Goal: Information Seeking & Learning: Learn about a topic

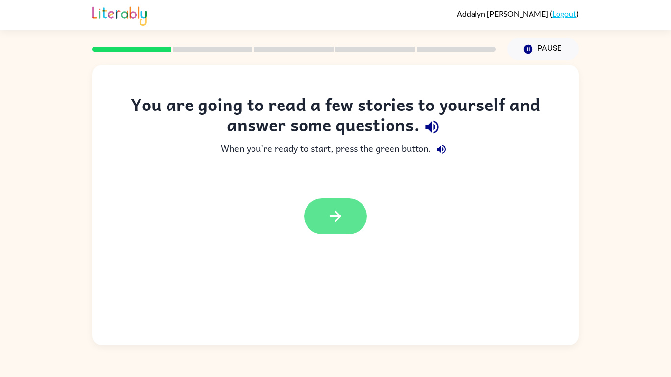
click at [350, 206] on button "button" at bounding box center [335, 217] width 63 height 36
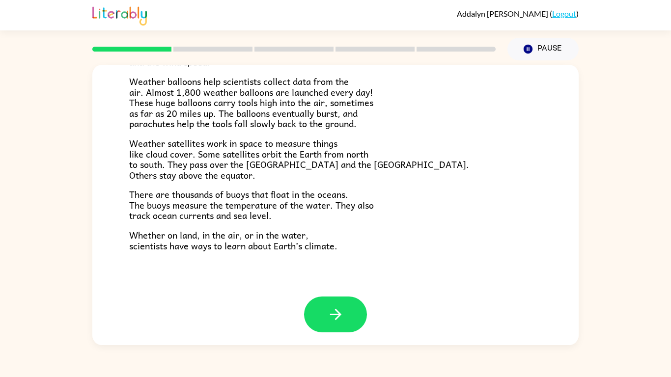
scroll to position [275, 0]
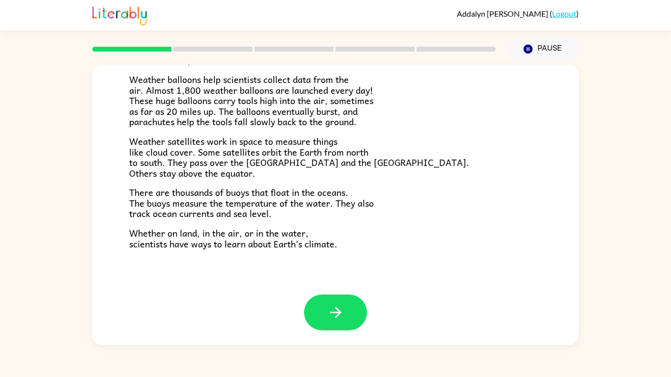
click at [325, 254] on div "Climate Climate is the average of the weather conditions over all four seasons.…" at bounding box center [335, 42] width 487 height 505
click at [316, 302] on button "button" at bounding box center [335, 313] width 63 height 36
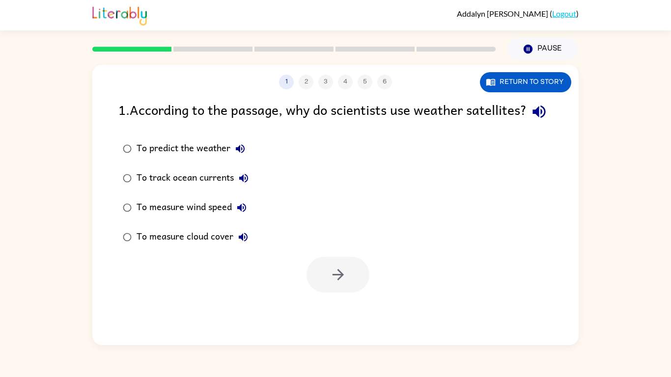
scroll to position [0, 0]
click at [316, 293] on div at bounding box center [338, 275] width 63 height 36
click at [496, 78] on button "Return to story" at bounding box center [525, 82] width 91 height 20
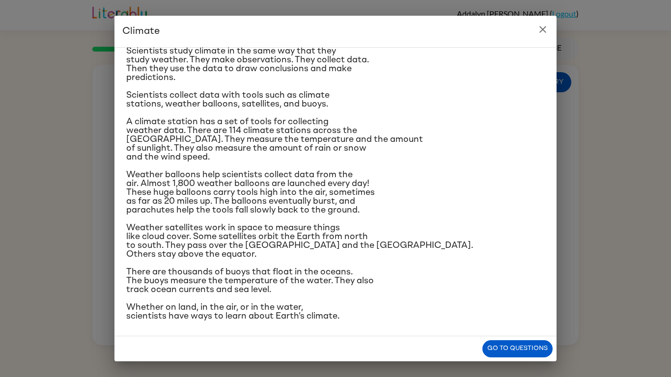
scroll to position [87, 0]
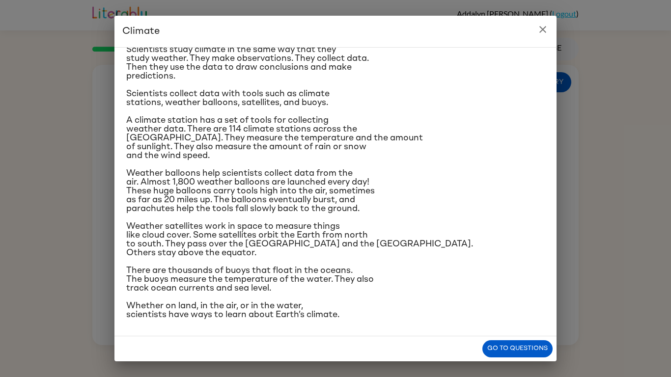
click at [542, 27] on icon "close" at bounding box center [543, 30] width 12 height 12
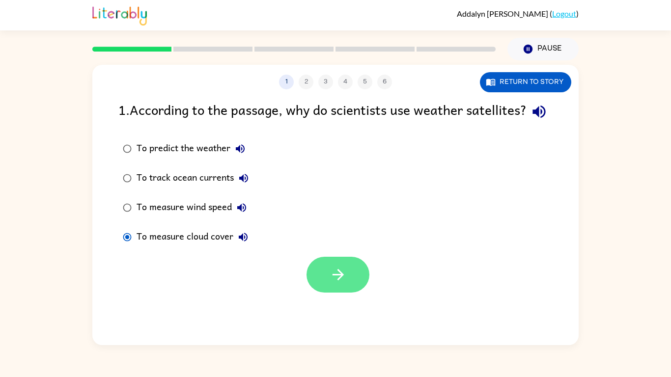
click at [328, 293] on button "button" at bounding box center [338, 275] width 63 height 36
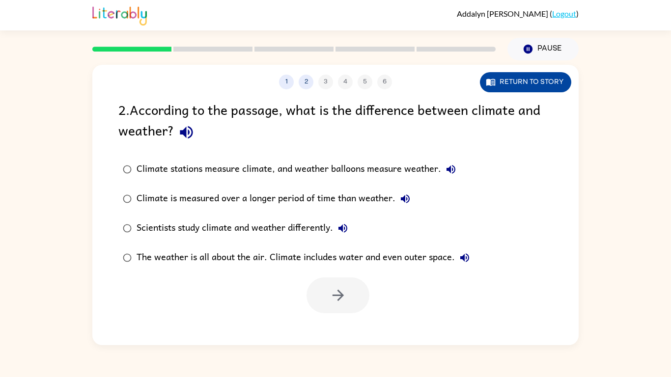
click at [509, 85] on button "Return to story" at bounding box center [525, 82] width 91 height 20
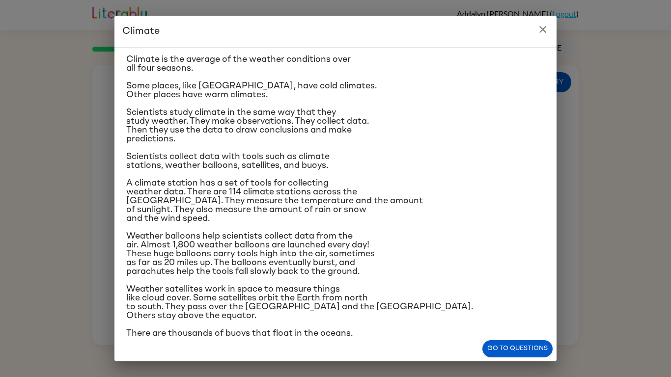
scroll to position [25, 0]
click at [541, 30] on icon "close" at bounding box center [543, 30] width 12 height 12
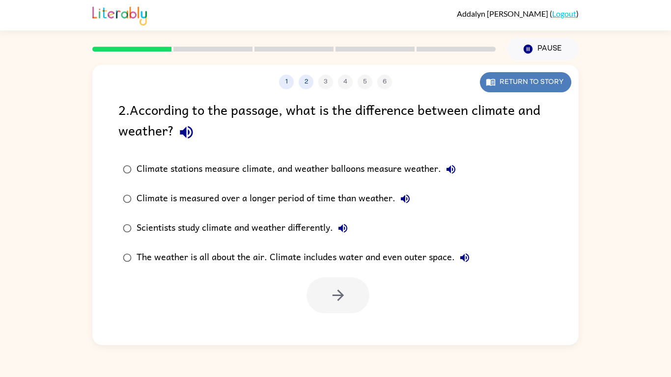
click at [524, 80] on button "Return to story" at bounding box center [525, 82] width 91 height 20
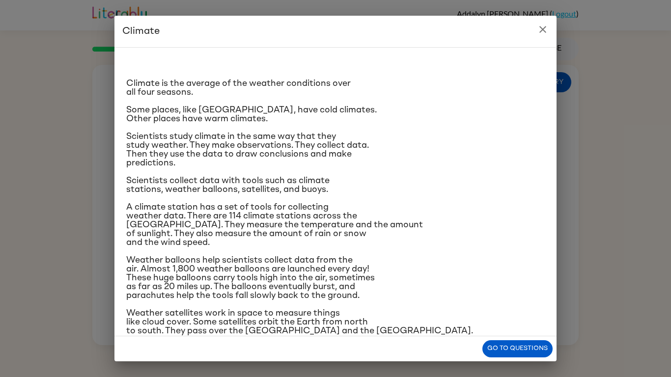
click at [544, 32] on icon "close" at bounding box center [543, 30] width 12 height 12
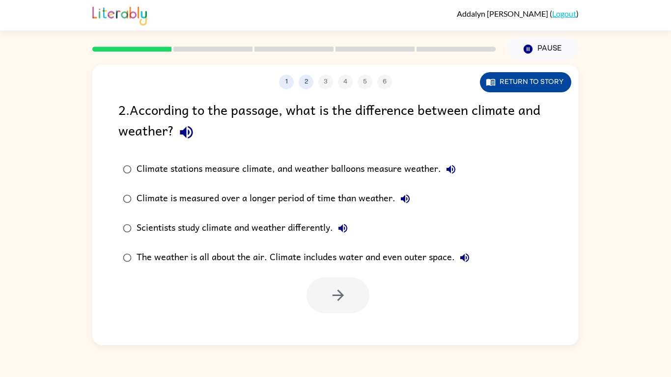
click at [530, 78] on button "Return to story" at bounding box center [525, 82] width 91 height 20
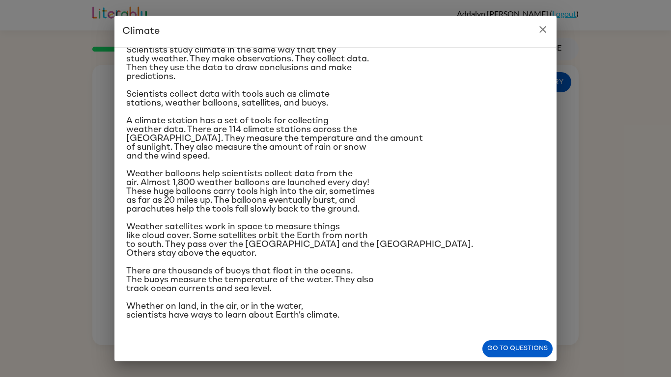
scroll to position [87, 0]
click at [545, 26] on icon "close" at bounding box center [543, 30] width 12 height 12
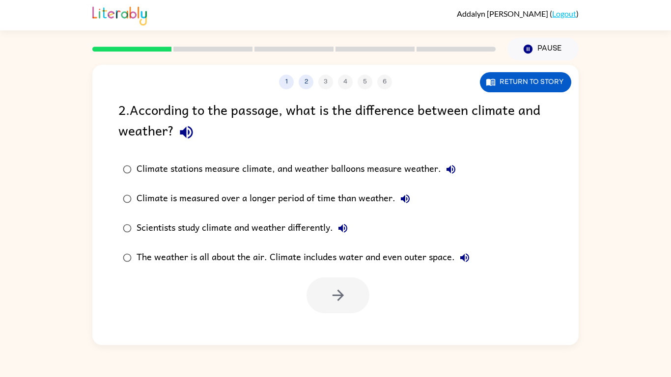
click at [291, 173] on div "Climate stations measure climate, and weather balloons measure weather." at bounding box center [299, 170] width 324 height 20
click at [342, 288] on icon "button" at bounding box center [338, 295] width 17 height 17
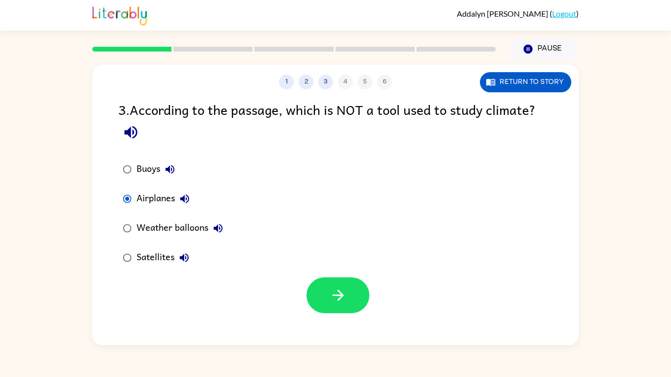
click at [507, 92] on div "1 2 3 4 5 6 Return to story 3 . According to the passage, which is NOT a tool u…" at bounding box center [335, 205] width 487 height 281
click at [342, 296] on icon "button" at bounding box center [337, 295] width 11 height 11
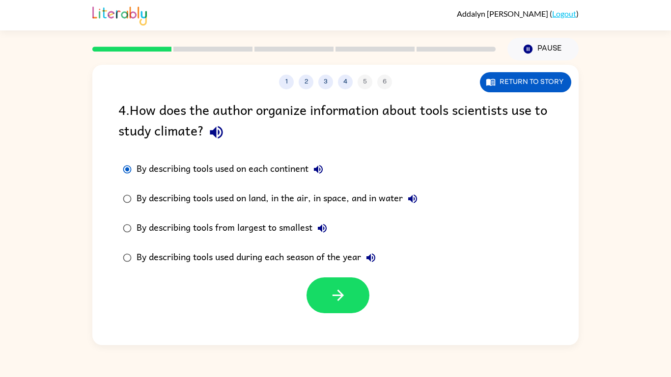
click at [253, 256] on div "By describing tools used during each season of the year" at bounding box center [259, 258] width 244 height 20
click at [158, 163] on div "By describing tools used on each continent" at bounding box center [233, 170] width 192 height 20
click at [335, 307] on button "button" at bounding box center [338, 296] width 63 height 36
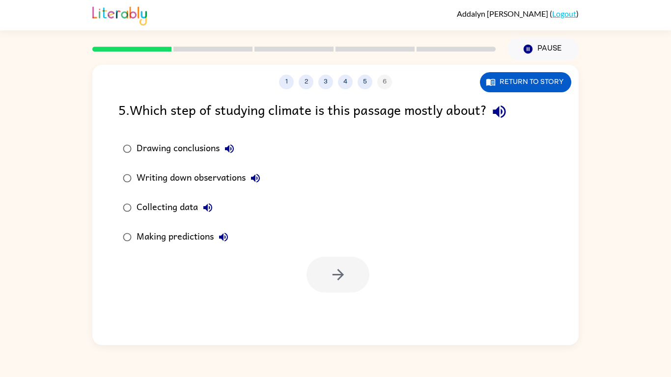
click at [376, 132] on div "5 . Which step of studying climate is this passage mostly about? Drawing conclu…" at bounding box center [335, 196] width 487 height 194
click at [333, 273] on icon "button" at bounding box center [338, 274] width 17 height 17
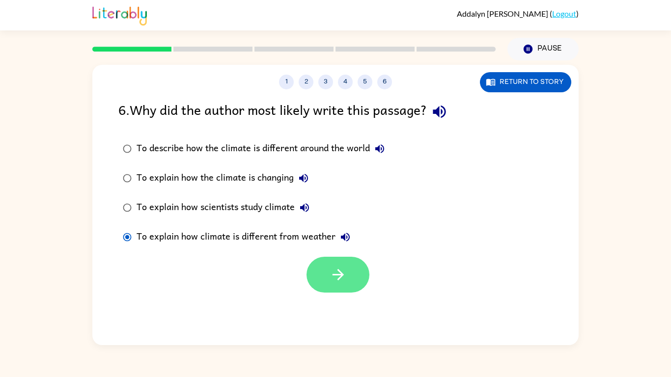
click at [342, 278] on icon "button" at bounding box center [338, 274] width 17 height 17
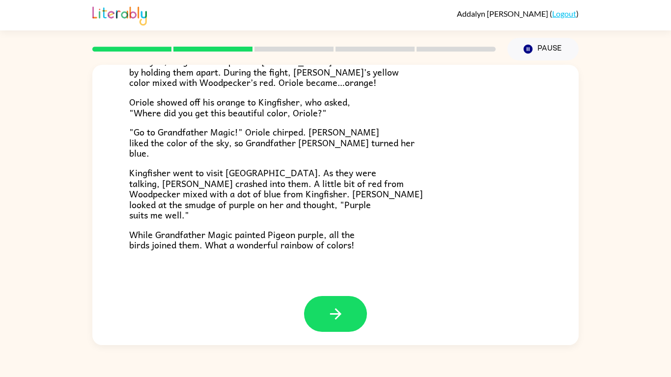
scroll to position [254, 0]
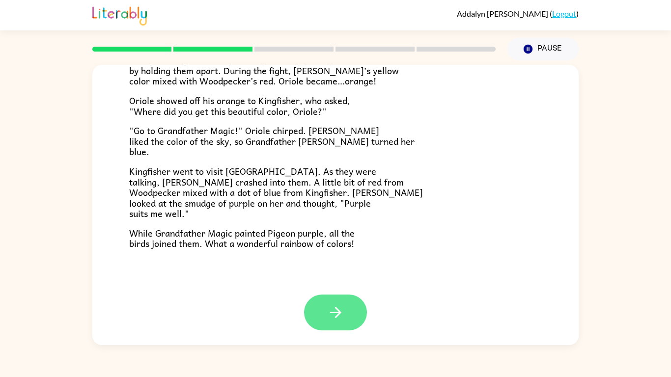
click at [333, 312] on icon "button" at bounding box center [335, 312] width 11 height 11
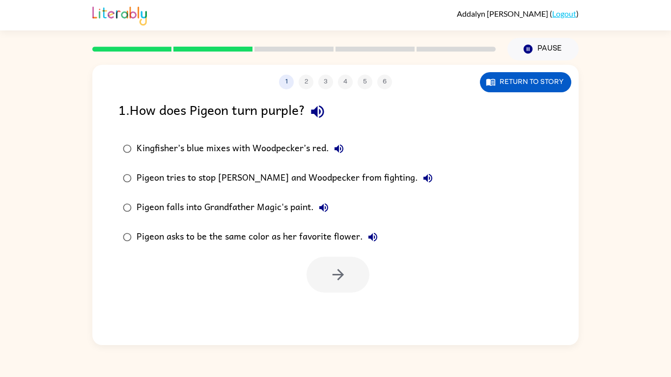
scroll to position [0, 0]
click at [538, 78] on button "Return to story" at bounding box center [525, 82] width 91 height 20
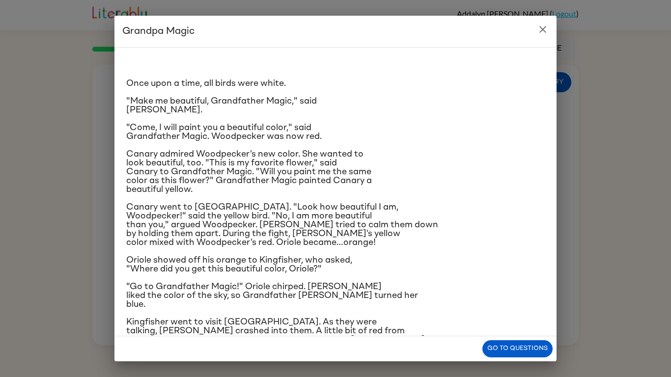
scroll to position [69, 0]
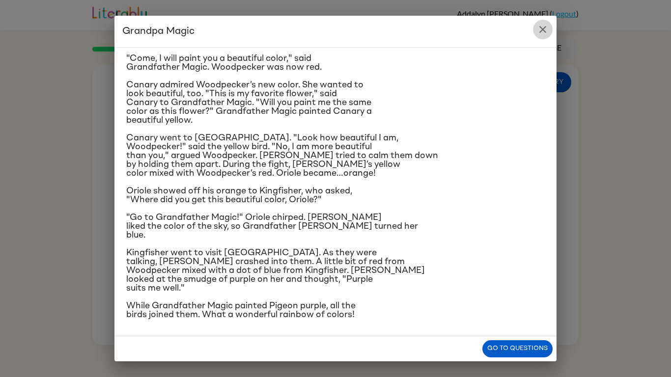
click at [539, 29] on icon "close" at bounding box center [543, 30] width 12 height 12
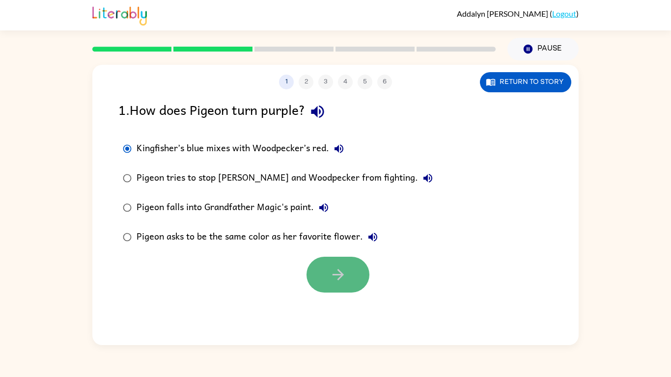
click at [323, 270] on button "button" at bounding box center [338, 275] width 63 height 36
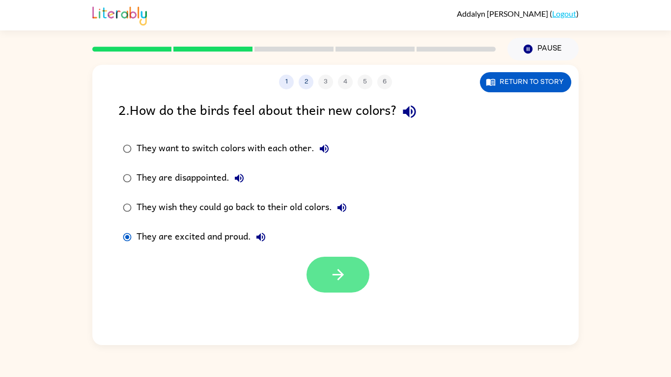
click at [357, 265] on button "button" at bounding box center [338, 275] width 63 height 36
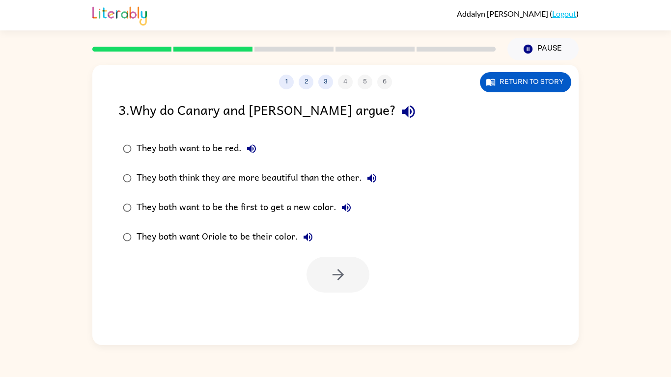
click at [198, 176] on div "They both think they are more beautiful than the other." at bounding box center [259, 179] width 245 height 20
click at [350, 276] on button "button" at bounding box center [338, 275] width 63 height 36
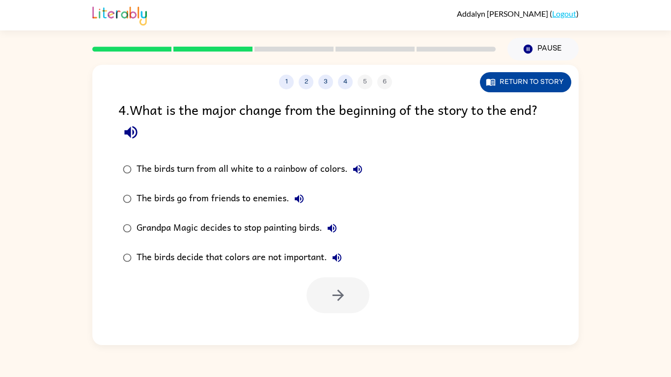
click at [515, 73] on button "Return to story" at bounding box center [525, 82] width 91 height 20
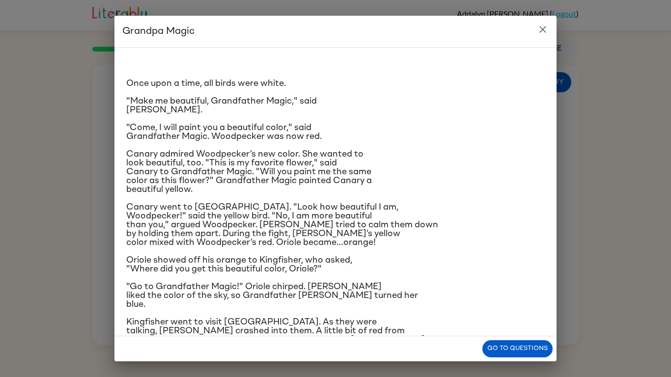
click at [541, 30] on icon "close" at bounding box center [543, 30] width 12 height 12
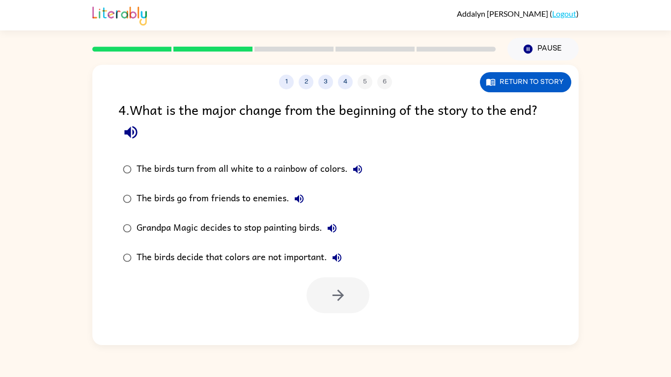
click at [240, 170] on div "The birds turn from all white to a rainbow of colors." at bounding box center [252, 170] width 231 height 20
click at [350, 293] on button "button" at bounding box center [338, 296] width 63 height 36
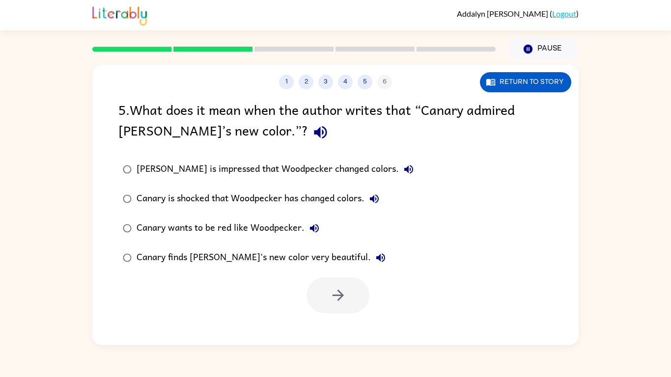
click at [204, 169] on div "[PERSON_NAME] is impressed that Woodpecker changed colors." at bounding box center [278, 170] width 282 height 20
click at [307, 259] on div "Canary finds [PERSON_NAME]'s new color very beautiful." at bounding box center [264, 258] width 254 height 20
click at [332, 305] on button "button" at bounding box center [338, 296] width 63 height 36
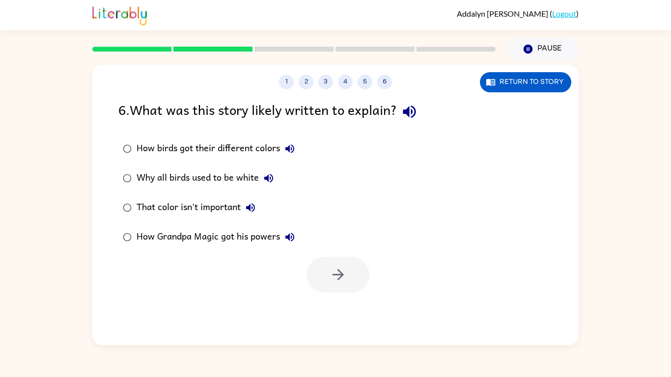
click at [190, 206] on div "That color isn't important" at bounding box center [199, 208] width 124 height 20
click at [337, 273] on icon "button" at bounding box center [338, 274] width 17 height 17
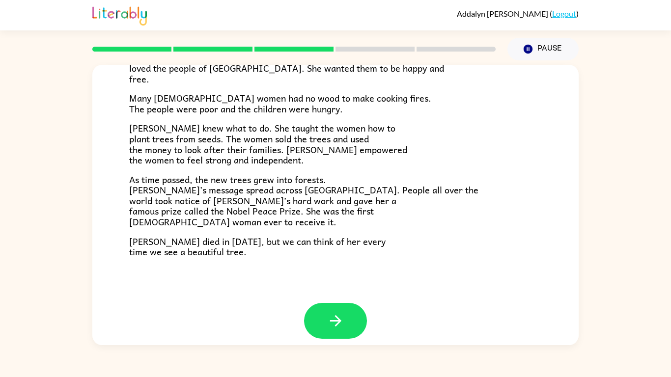
scroll to position [277, 0]
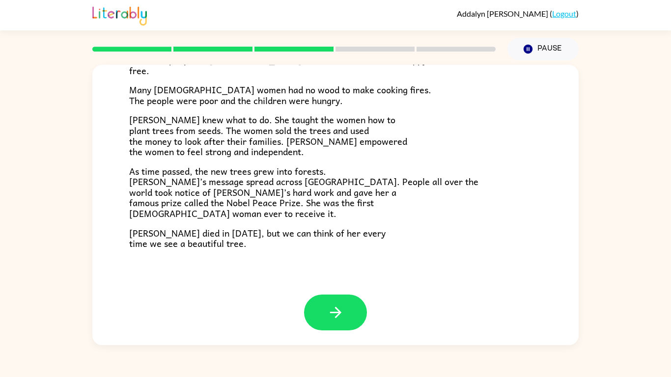
click at [275, 153] on span "[PERSON_NAME] knew what to do. She taught the women how to plant trees from see…" at bounding box center [268, 136] width 278 height 46
click at [329, 301] on button "button" at bounding box center [335, 313] width 63 height 36
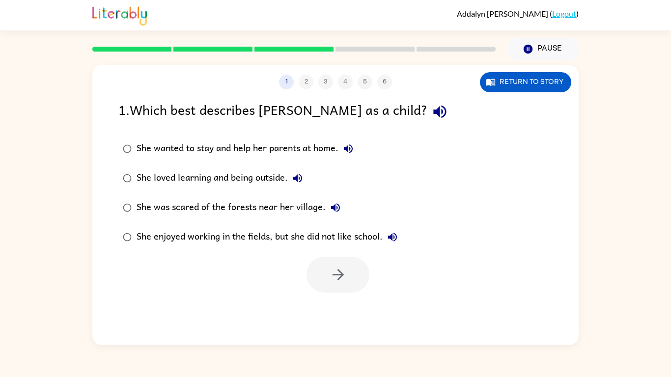
scroll to position [0, 0]
click at [508, 74] on button "Return to story" at bounding box center [525, 82] width 91 height 20
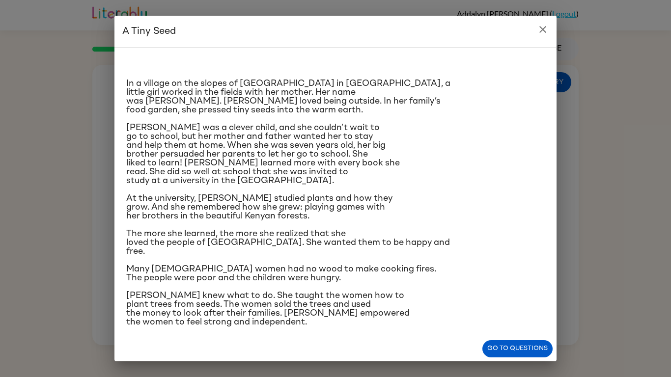
click at [544, 26] on icon "close" at bounding box center [543, 30] width 12 height 12
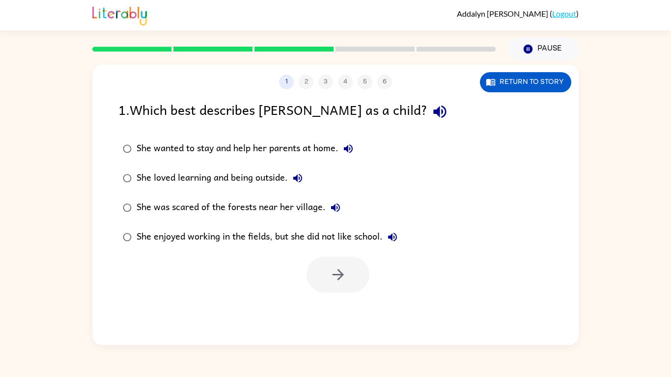
click at [246, 146] on div "She wanted to stay and help her parents at home." at bounding box center [248, 149] width 222 height 20
click at [345, 263] on button "button" at bounding box center [338, 275] width 63 height 36
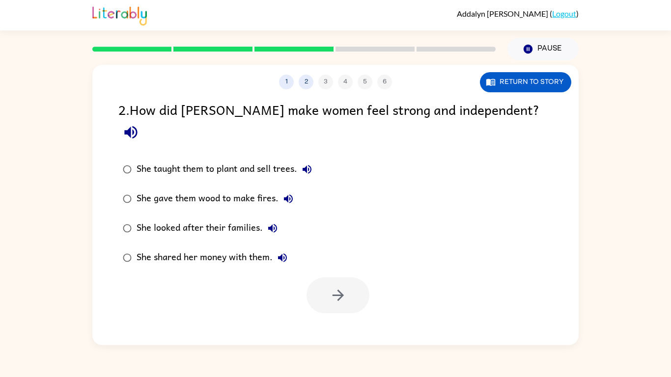
click at [209, 189] on div "She gave them wood to make fires." at bounding box center [218, 199] width 162 height 20
click at [324, 278] on button "button" at bounding box center [338, 296] width 63 height 36
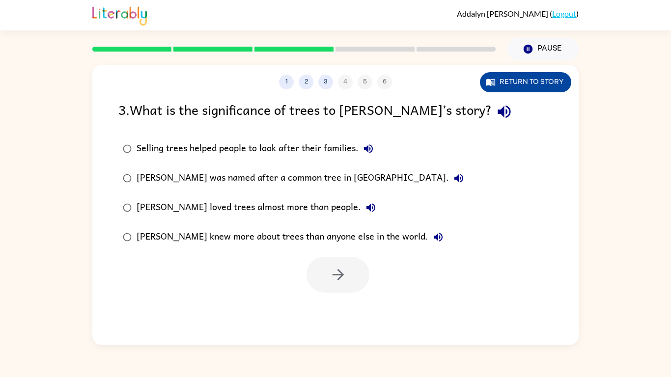
click at [534, 84] on button "Return to story" at bounding box center [525, 82] width 91 height 20
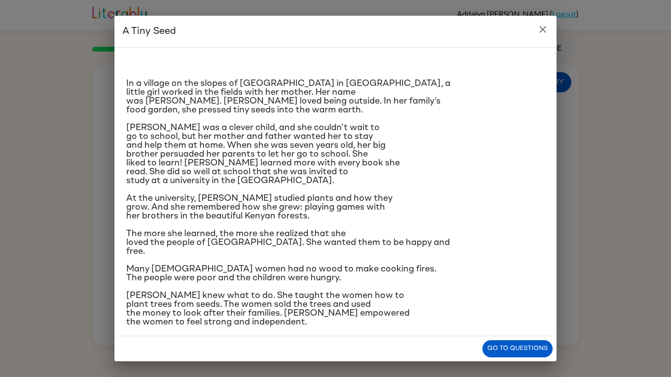
click at [544, 34] on icon "close" at bounding box center [543, 30] width 12 height 12
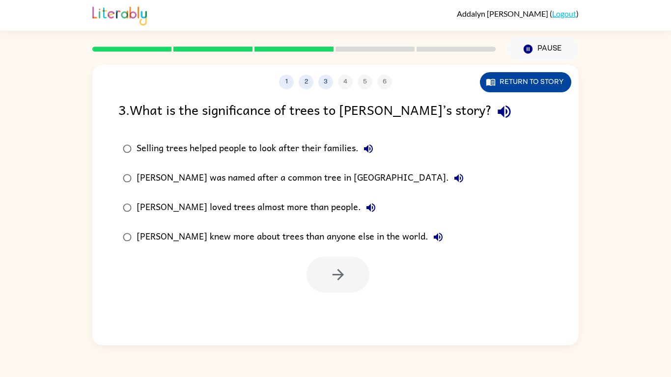
click at [547, 78] on button "Return to story" at bounding box center [525, 82] width 91 height 20
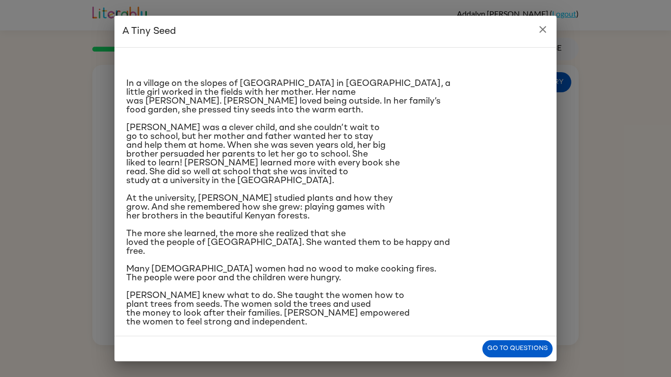
click at [544, 36] on button "close" at bounding box center [543, 30] width 20 height 20
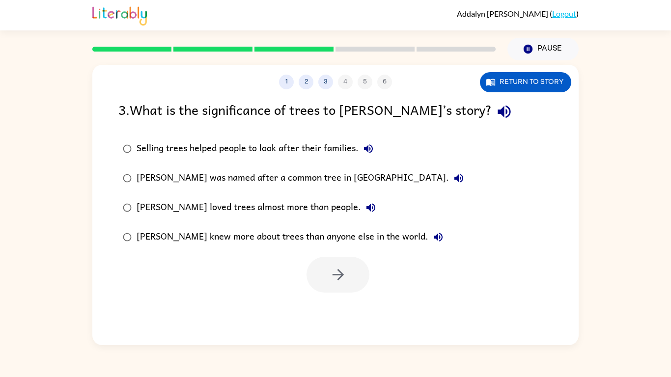
click at [306, 154] on div "Selling trees helped people to look after their families." at bounding box center [258, 149] width 242 height 20
click at [337, 275] on icon "button" at bounding box center [337, 274] width 11 height 11
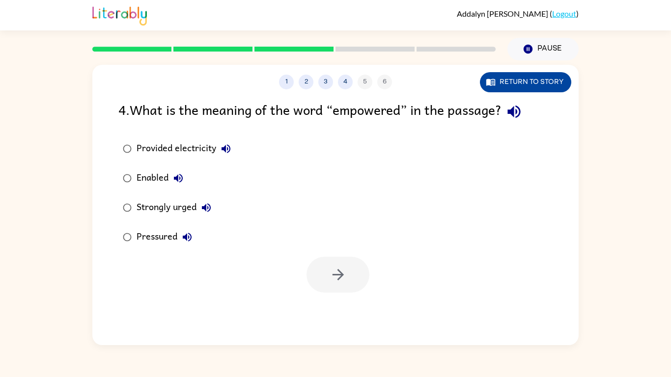
click at [514, 80] on button "Return to story" at bounding box center [525, 82] width 91 height 20
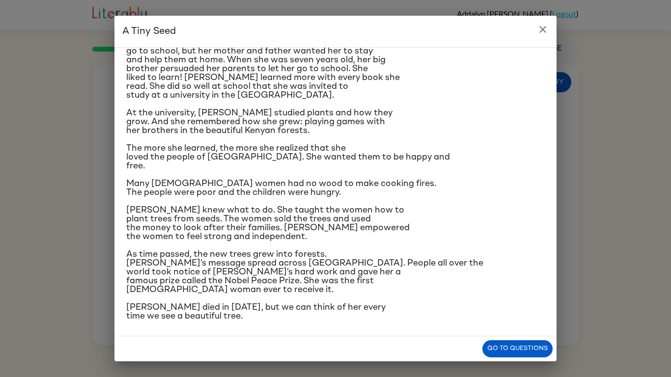
scroll to position [87, 0]
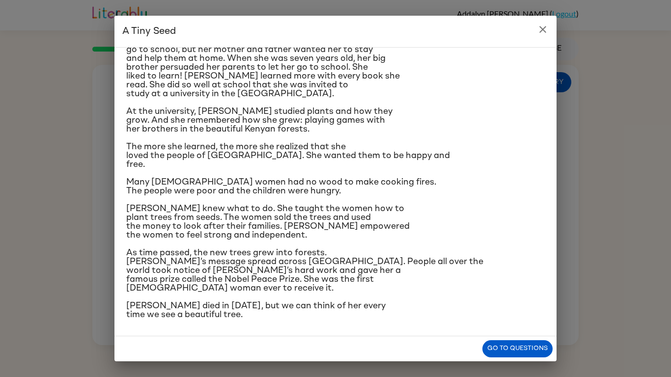
click at [546, 25] on icon "close" at bounding box center [543, 30] width 12 height 12
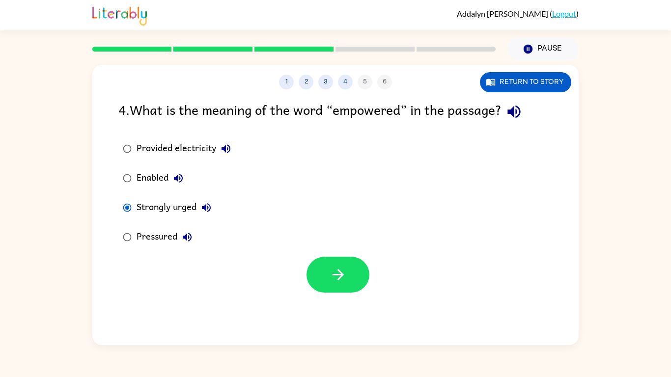
click at [165, 229] on div "Pressured" at bounding box center [167, 238] width 60 height 20
click at [331, 273] on icon "button" at bounding box center [338, 274] width 17 height 17
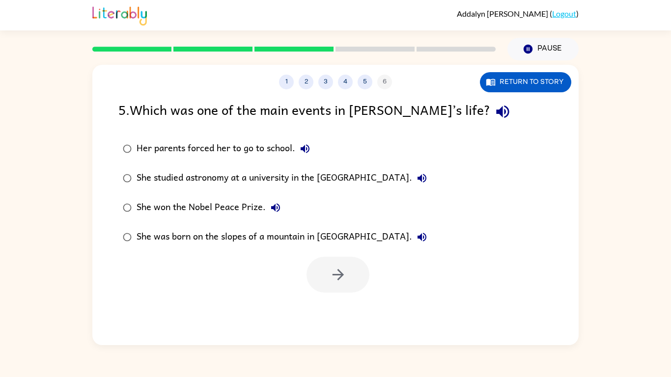
click at [239, 236] on div "She was born on the slopes of a mountain in [GEOGRAPHIC_DATA]." at bounding box center [284, 238] width 295 height 20
click at [278, 173] on div "She studied astronomy at a university in the [GEOGRAPHIC_DATA]." at bounding box center [284, 179] width 295 height 20
click at [328, 283] on button "button" at bounding box center [338, 275] width 63 height 36
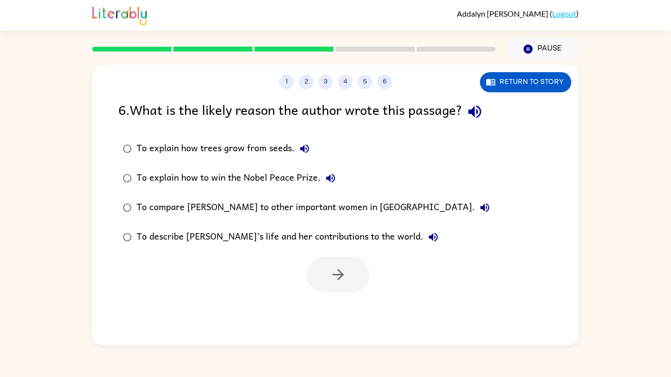
click at [251, 238] on div "To describe [PERSON_NAME]’s life and her contributions to the world." at bounding box center [290, 238] width 307 height 20
click at [351, 277] on button "button" at bounding box center [338, 275] width 63 height 36
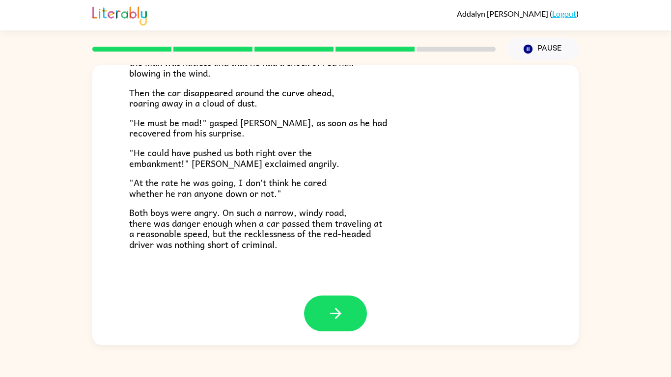
scroll to position [273, 0]
click at [334, 312] on icon "button" at bounding box center [335, 313] width 17 height 17
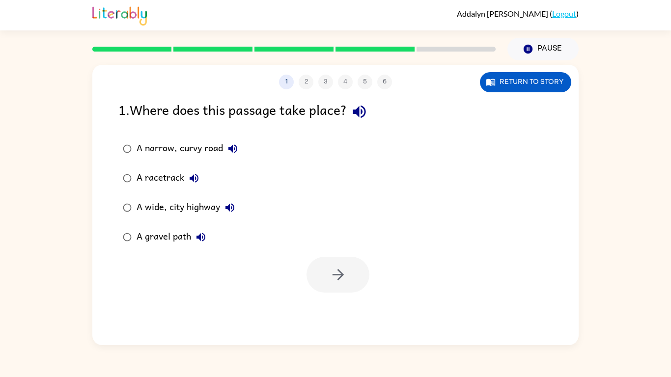
scroll to position [0, 0]
click at [555, 75] on button "Return to story" at bounding box center [525, 82] width 91 height 20
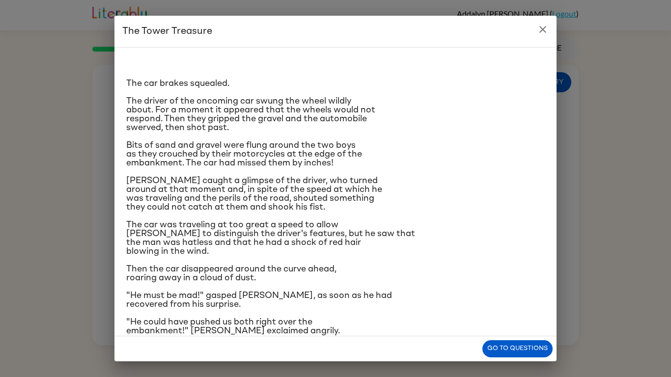
click at [547, 31] on icon "close" at bounding box center [543, 30] width 12 height 12
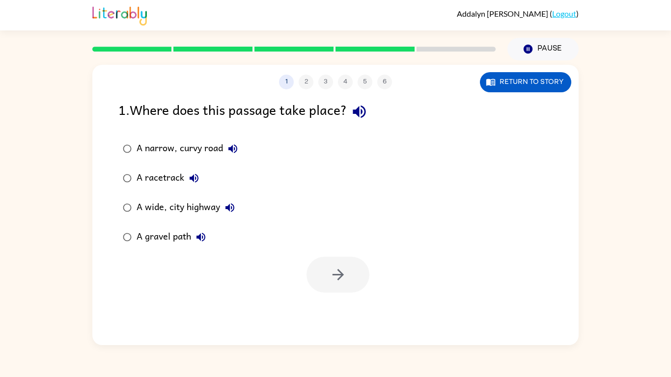
click at [162, 242] on div "A gravel path" at bounding box center [174, 238] width 74 height 20
click at [341, 269] on icon "button" at bounding box center [338, 274] width 17 height 17
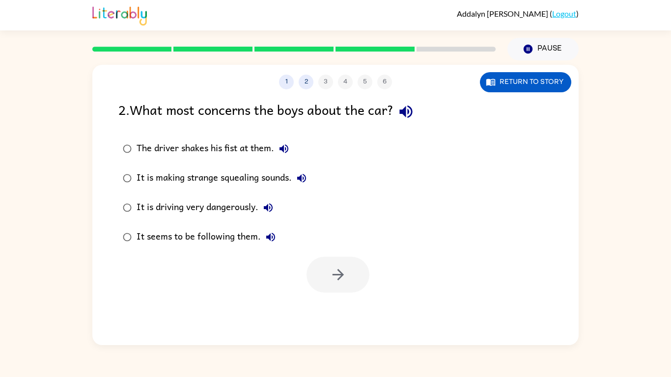
click at [192, 176] on div "It is making strange squealing sounds." at bounding box center [224, 179] width 175 height 20
click at [331, 264] on button "button" at bounding box center [338, 275] width 63 height 36
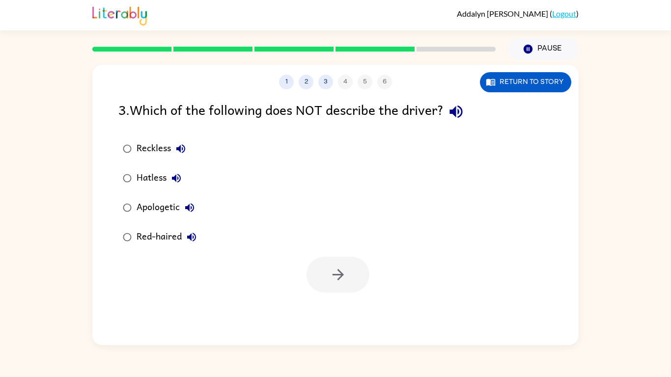
click at [158, 176] on div "Hatless" at bounding box center [162, 179] width 50 height 20
click at [346, 269] on icon "button" at bounding box center [338, 274] width 17 height 17
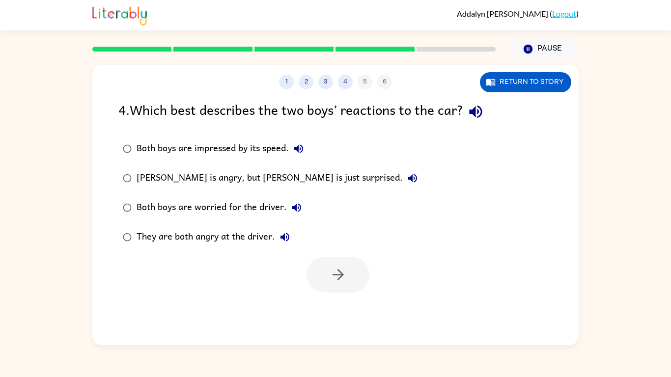
click at [244, 177] on div "[PERSON_NAME] is angry, but [PERSON_NAME] is just surprised." at bounding box center [280, 179] width 286 height 20
click at [339, 279] on icon "button" at bounding box center [337, 274] width 11 height 11
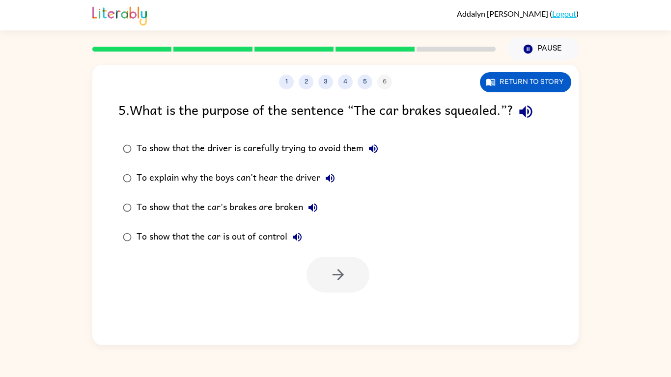
click at [212, 207] on div "To show that the car's brakes are broken" at bounding box center [230, 208] width 186 height 20
click at [252, 239] on div "To show that the car is out of control" at bounding box center [222, 238] width 171 height 20
click at [340, 272] on icon "button" at bounding box center [337, 274] width 11 height 11
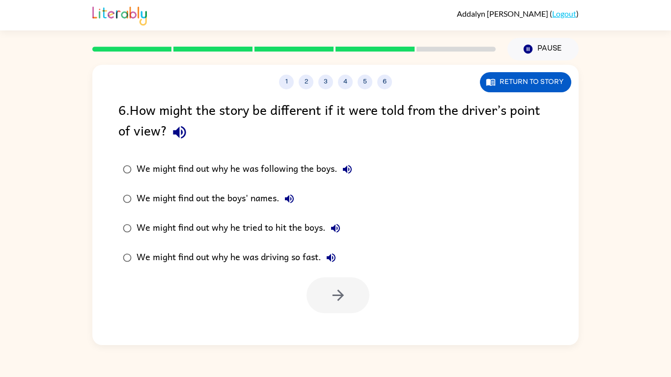
click at [259, 201] on div "We might find out the boys' names." at bounding box center [218, 199] width 163 height 20
click at [311, 230] on div "We might find out why he tried to hit the boys." at bounding box center [241, 229] width 209 height 20
click at [304, 162] on div "We might find out why he was following the boys." at bounding box center [247, 170] width 221 height 20
click at [330, 290] on icon "button" at bounding box center [338, 295] width 17 height 17
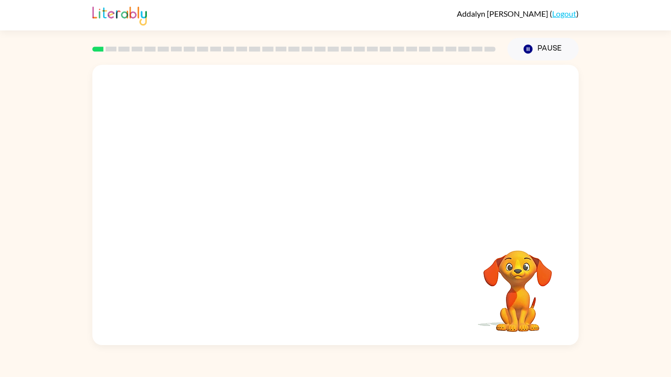
click at [466, 219] on div at bounding box center [335, 147] width 487 height 165
click at [309, 156] on video "Your browser must support playing .mp4 files to use Literably. Please try using…" at bounding box center [335, 147] width 487 height 165
click at [330, 201] on button "button" at bounding box center [335, 210] width 63 height 36
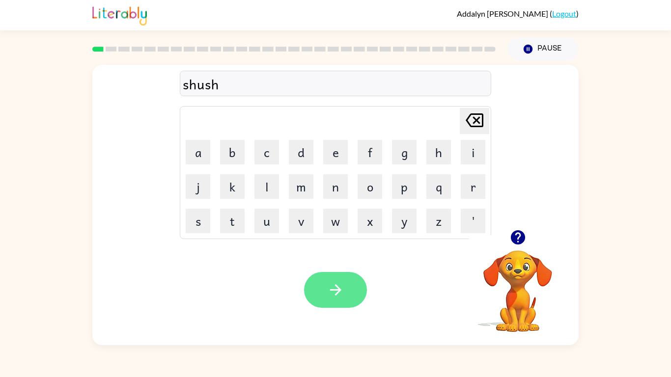
click at [351, 282] on button "button" at bounding box center [335, 290] width 63 height 36
click at [336, 296] on icon "button" at bounding box center [335, 290] width 17 height 17
click at [202, 87] on div "realality" at bounding box center [336, 84] width 306 height 21
click at [349, 280] on button "button" at bounding box center [335, 290] width 63 height 36
click at [356, 293] on button "button" at bounding box center [335, 290] width 63 height 36
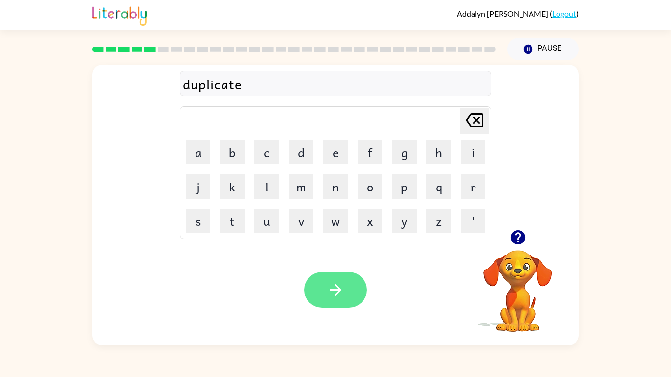
click at [332, 302] on button "button" at bounding box center [335, 290] width 63 height 36
click at [338, 292] on icon "button" at bounding box center [335, 290] width 11 height 11
click at [334, 292] on icon "button" at bounding box center [335, 290] width 17 height 17
click at [327, 300] on button "button" at bounding box center [335, 290] width 63 height 36
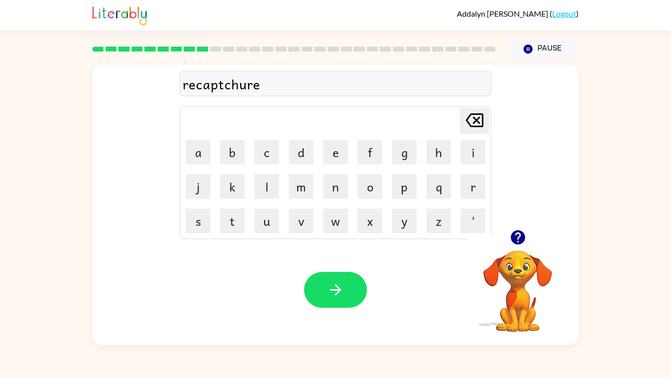
click at [224, 87] on div "recaptchure" at bounding box center [336, 84] width 306 height 21
click at [331, 289] on icon "button" at bounding box center [335, 290] width 17 height 17
click at [340, 300] on button "button" at bounding box center [335, 290] width 63 height 36
click at [347, 291] on button "button" at bounding box center [335, 290] width 63 height 36
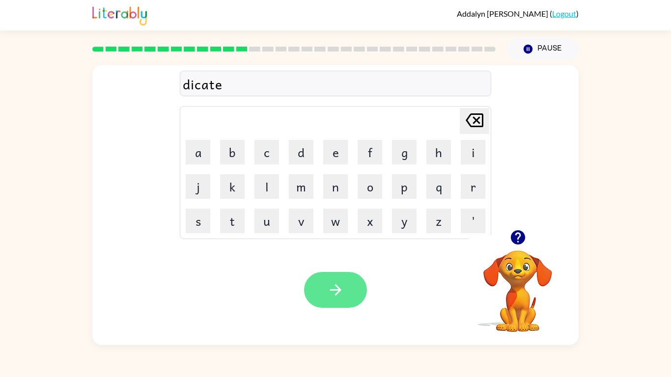
click at [334, 290] on icon "button" at bounding box center [335, 290] width 11 height 11
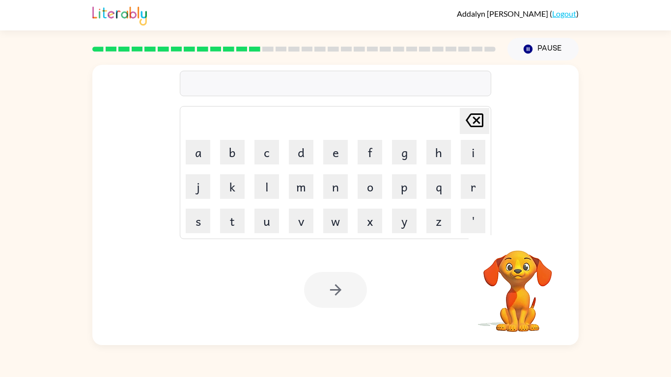
click at [216, 47] on icon at bounding box center [215, 49] width 11 height 5
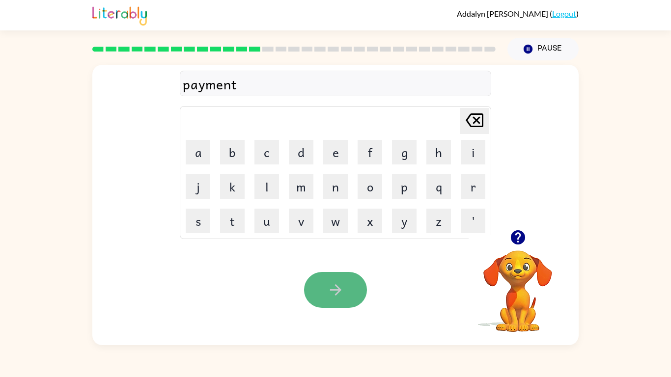
click at [342, 278] on button "button" at bounding box center [335, 290] width 63 height 36
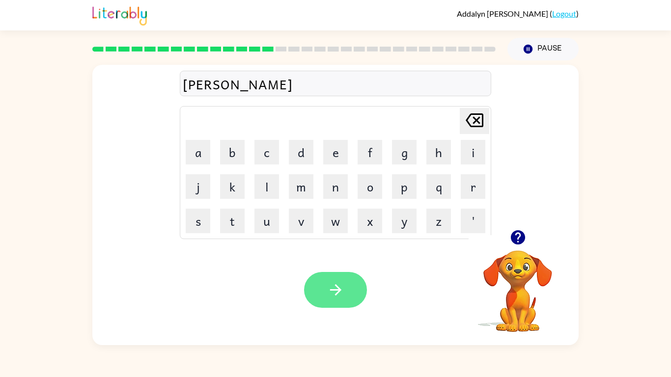
click at [335, 293] on icon "button" at bounding box center [335, 290] width 17 height 17
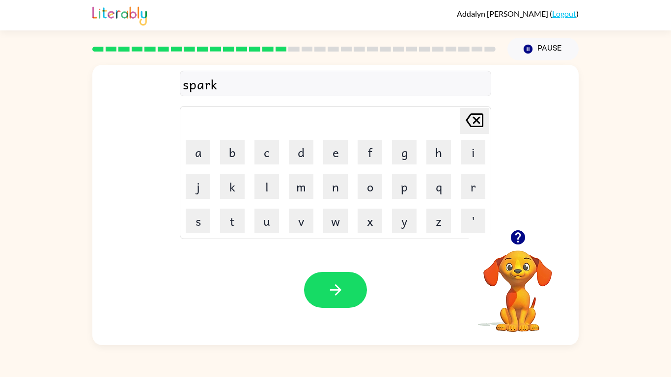
click at [331, 292] on icon "button" at bounding box center [335, 290] width 17 height 17
click at [336, 286] on icon "button" at bounding box center [335, 290] width 11 height 11
click at [343, 302] on button "button" at bounding box center [335, 290] width 63 height 36
click at [524, 51] on icon "button" at bounding box center [528, 49] width 9 height 9
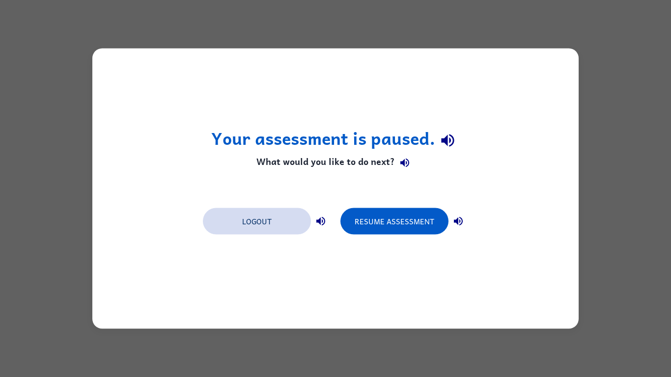
click at [298, 223] on button "Logout" at bounding box center [257, 221] width 108 height 27
